Goal: Find specific page/section: Find specific page/section

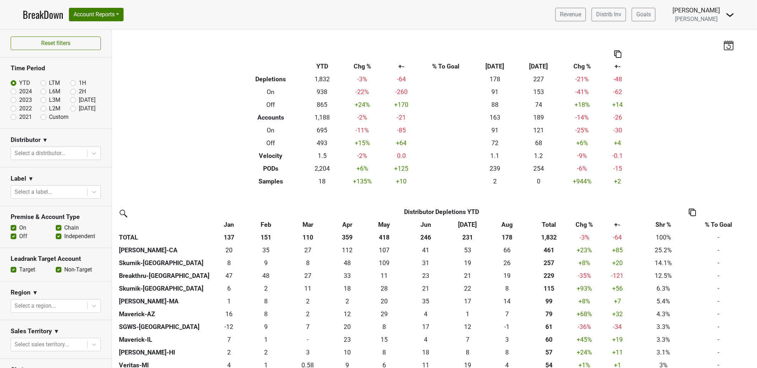
scroll to position [176, 0]
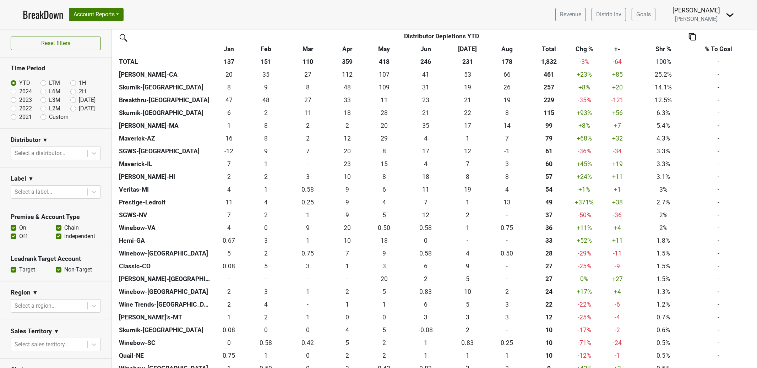
click at [51, 14] on link "BreakDown" at bounding box center [43, 14] width 40 height 15
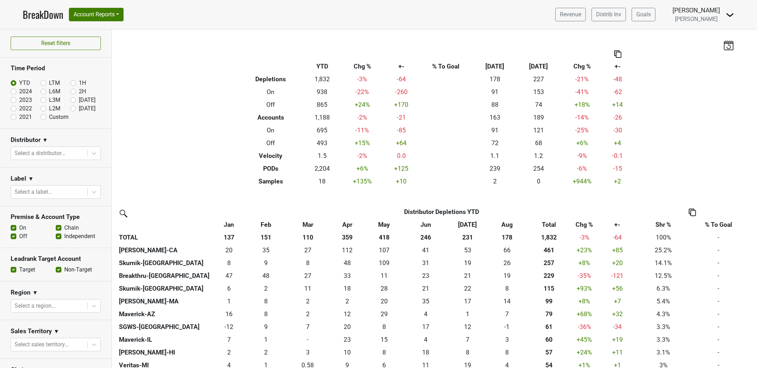
click at [730, 15] on img at bounding box center [730, 15] width 9 height 9
click at [708, 39] on link "Open Leadrank" at bounding box center [706, 39] width 56 height 11
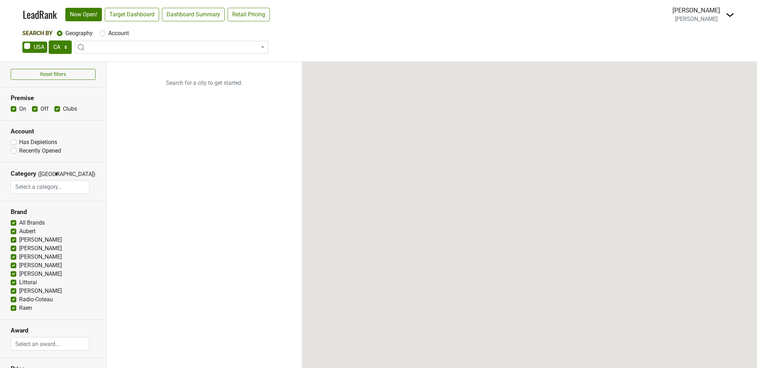
select select "CA"
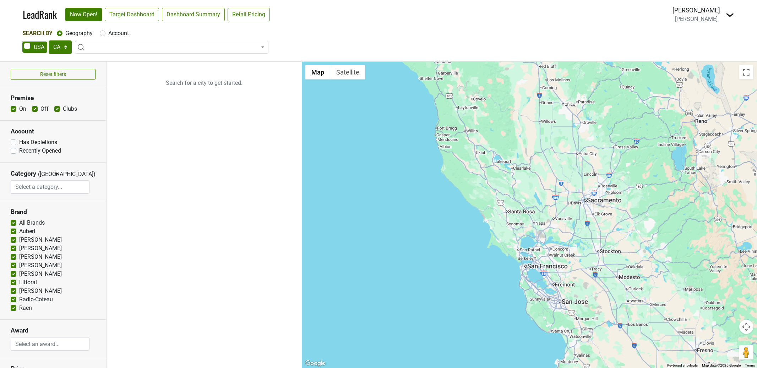
click at [115, 34] on label "Account" at bounding box center [118, 33] width 21 height 9
click at [105, 34] on input "Account" at bounding box center [103, 32] width 6 height 7
radio input "true"
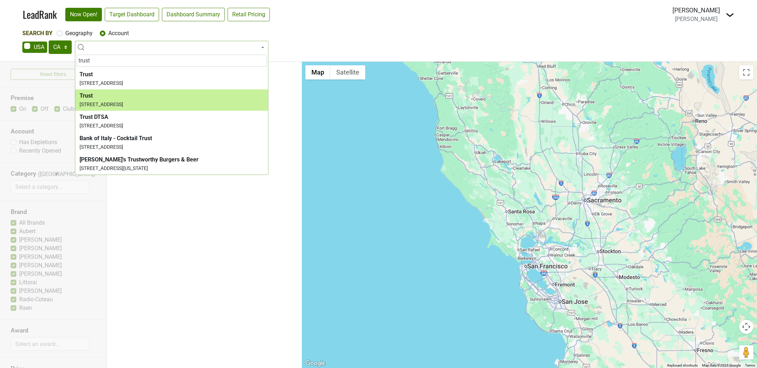
type input "trust"
select select "70619"
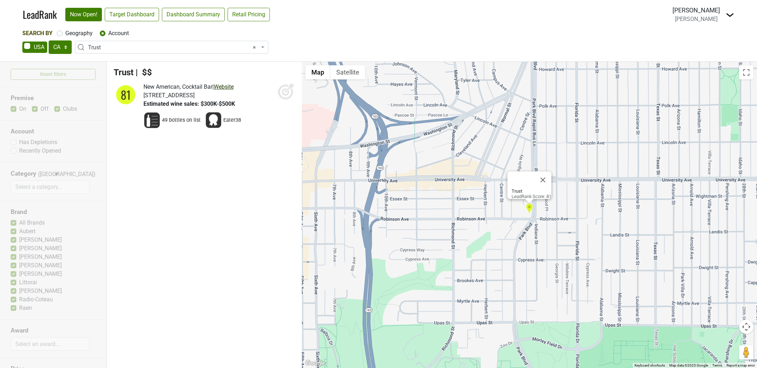
click at [234, 86] on link "Website" at bounding box center [224, 86] width 20 height 7
drag, startPoint x: 110, startPoint y: 49, endPoint x: 79, endPoint y: 48, distance: 31.3
click at [79, 48] on span "× Trust" at bounding box center [171, 47] width 193 height 13
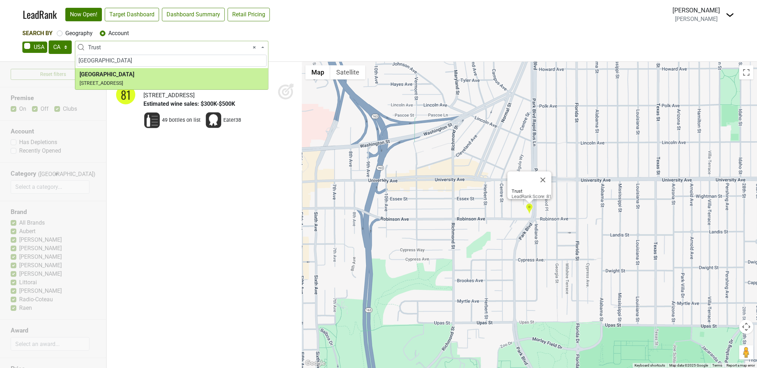
type input "fort oak"
select select "63642"
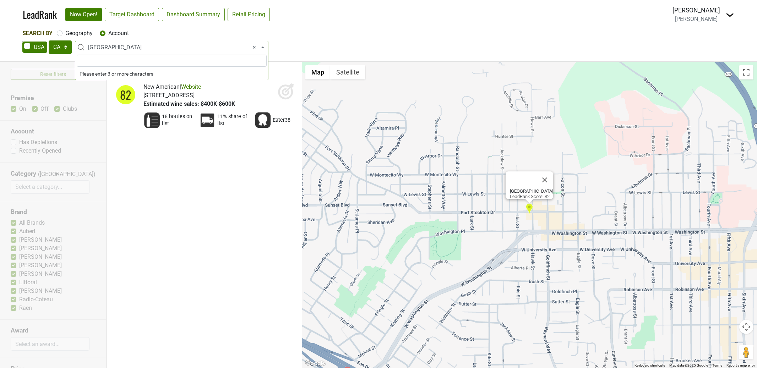
drag, startPoint x: 163, startPoint y: 47, endPoint x: 102, endPoint y: 48, distance: 61.1
click at [102, 48] on span "× Fort Oak" at bounding box center [173, 47] width 171 height 9
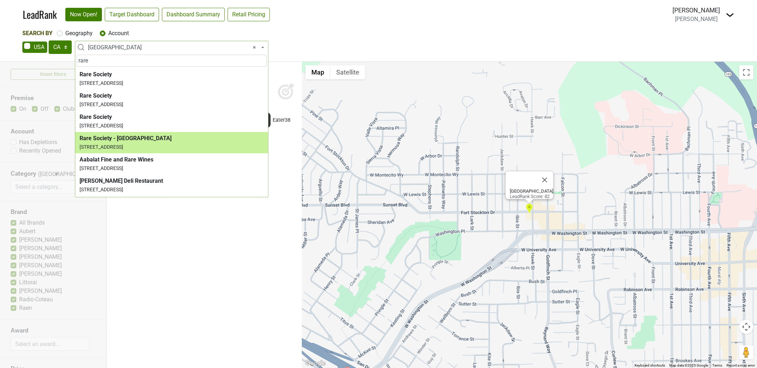
type input "rare"
select select "123796164"
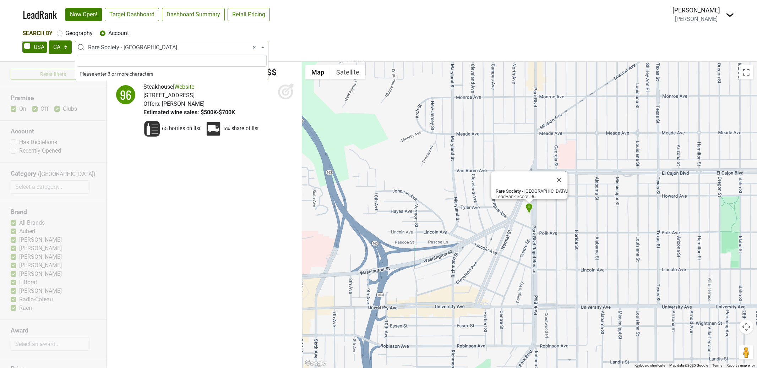
click at [152, 48] on span "× Rare Society - San Diego" at bounding box center [173, 47] width 171 height 9
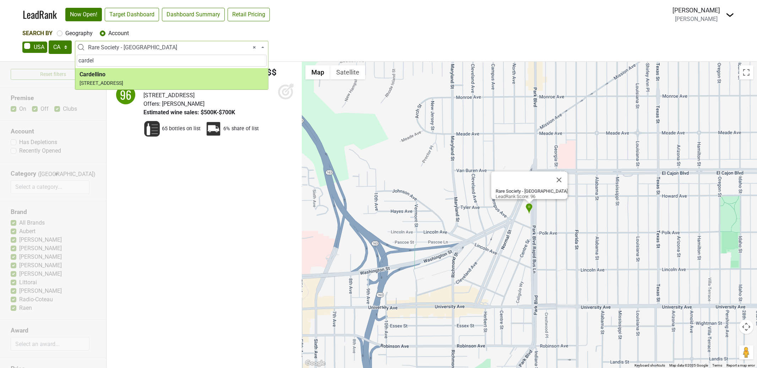
type input "cardel"
select select "123699939"
